Goal: Information Seeking & Learning: Understand process/instructions

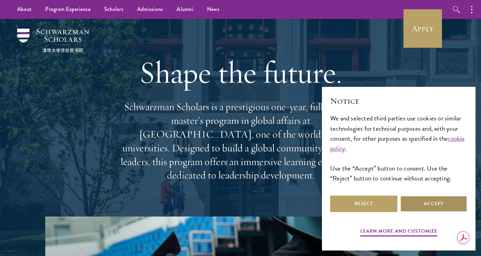
click at [430, 205] on button "Accept" at bounding box center [433, 203] width 67 height 16
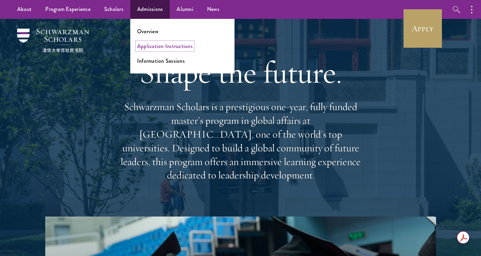
click at [153, 45] on link "Application Instructions" at bounding box center [165, 46] width 56 height 8
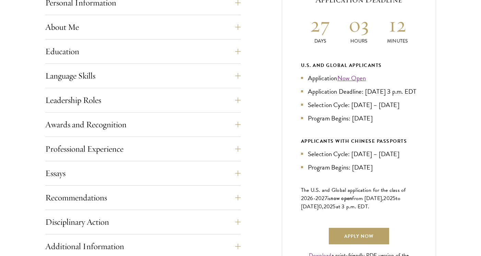
scroll to position [328, 0]
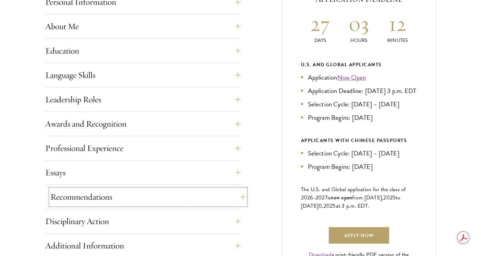
click at [99, 199] on button "Recommendations" at bounding box center [147, 196] width 195 height 16
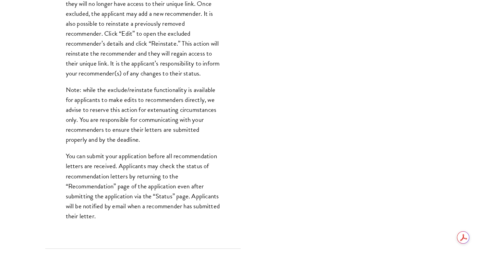
scroll to position [851, 0]
